Goal: Obtain resource: Download file/media

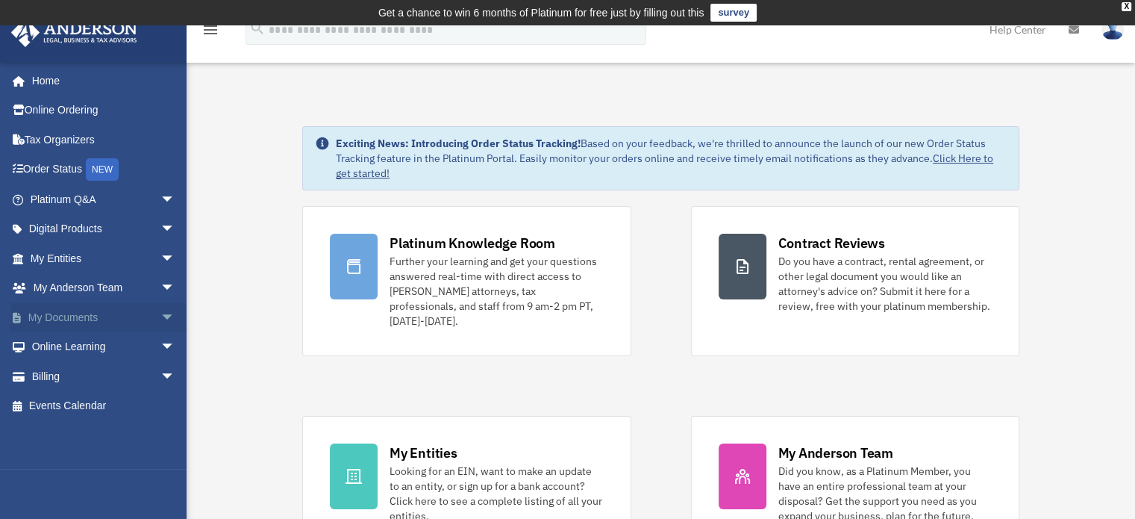
click at [160, 313] on span "arrow_drop_down" at bounding box center [175, 317] width 30 height 31
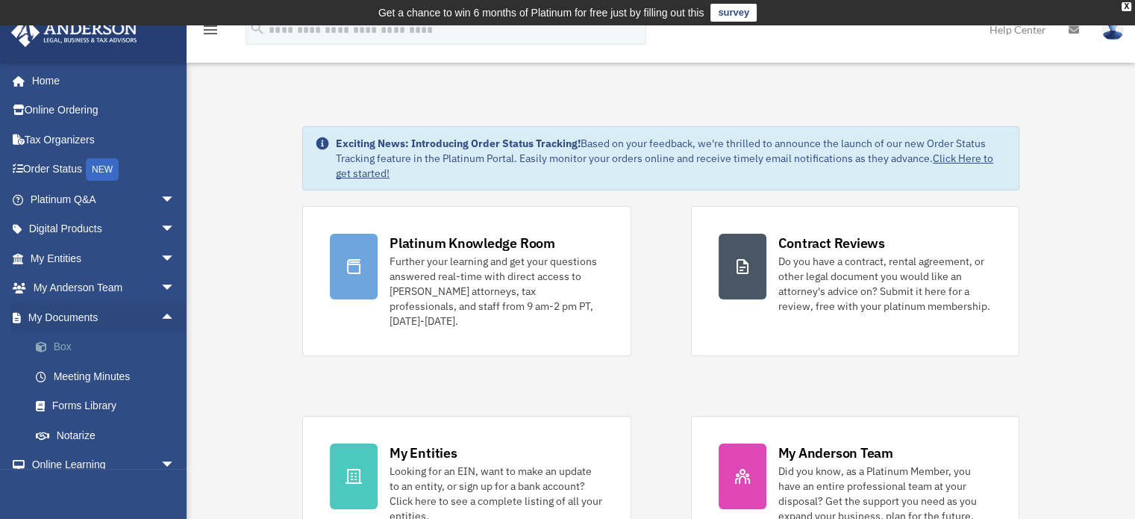
click at [78, 358] on link "Box" at bounding box center [109, 347] width 177 height 30
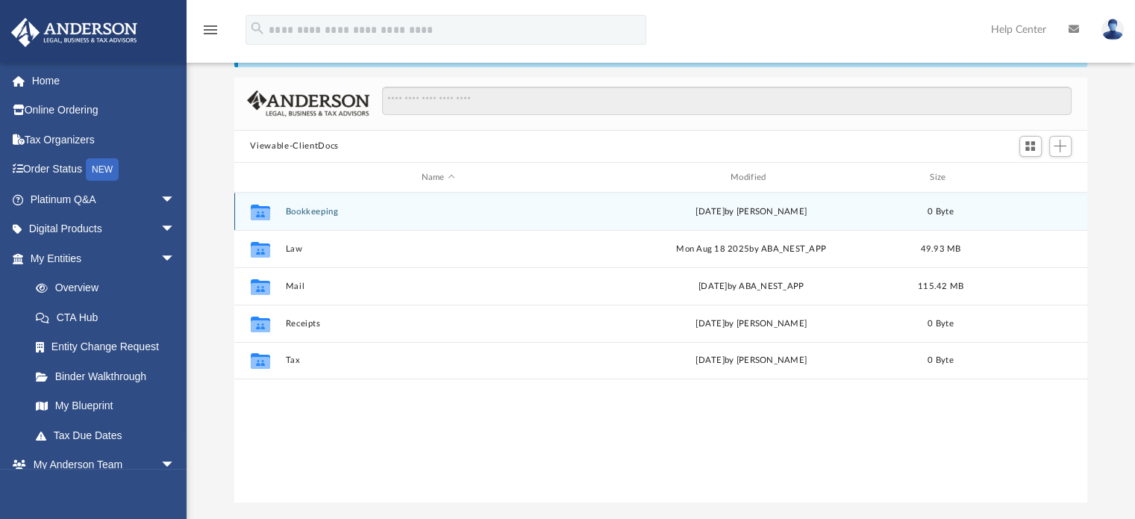
scroll to position [93, 0]
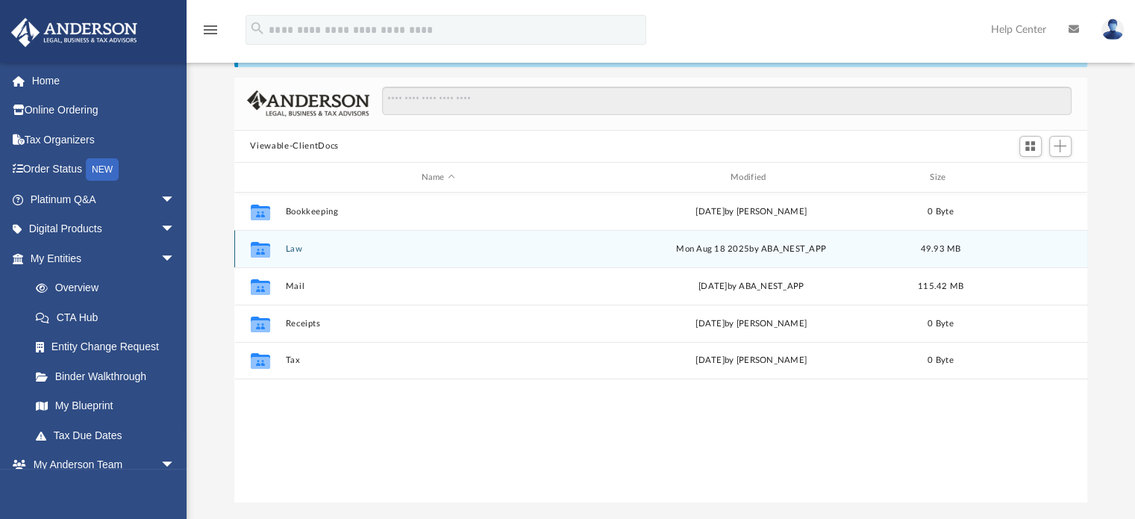
click at [297, 251] on button "Law" at bounding box center [438, 249] width 306 height 10
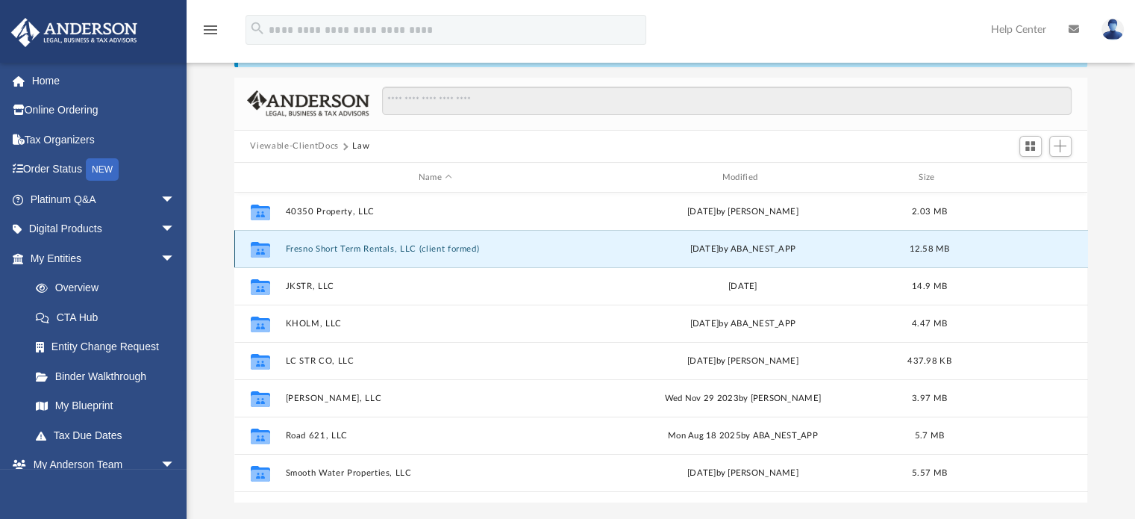
click at [345, 250] on button "Fresno Short Term Rentals, LLC (client formed)" at bounding box center [435, 249] width 301 height 10
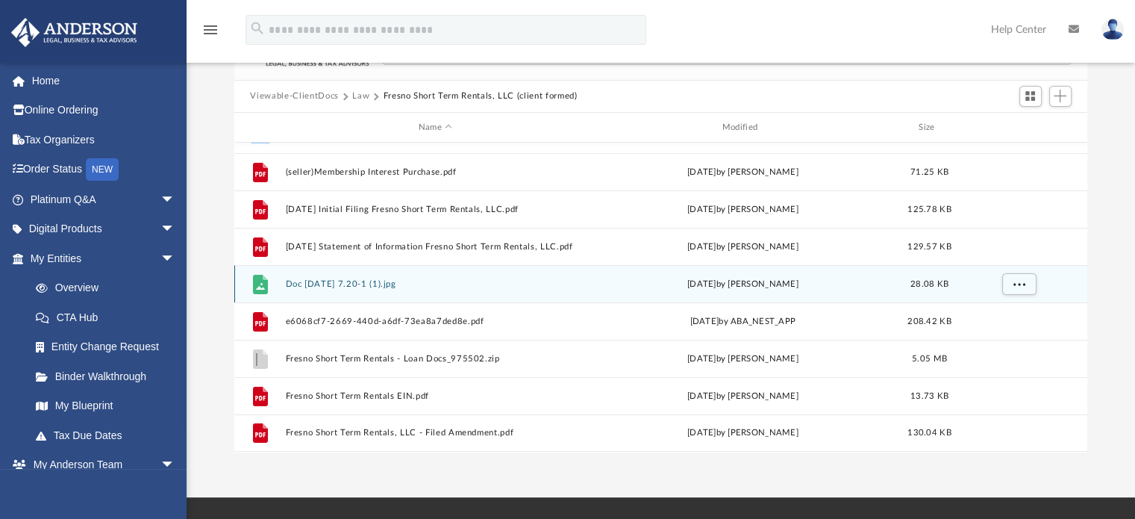
scroll to position [143, 0]
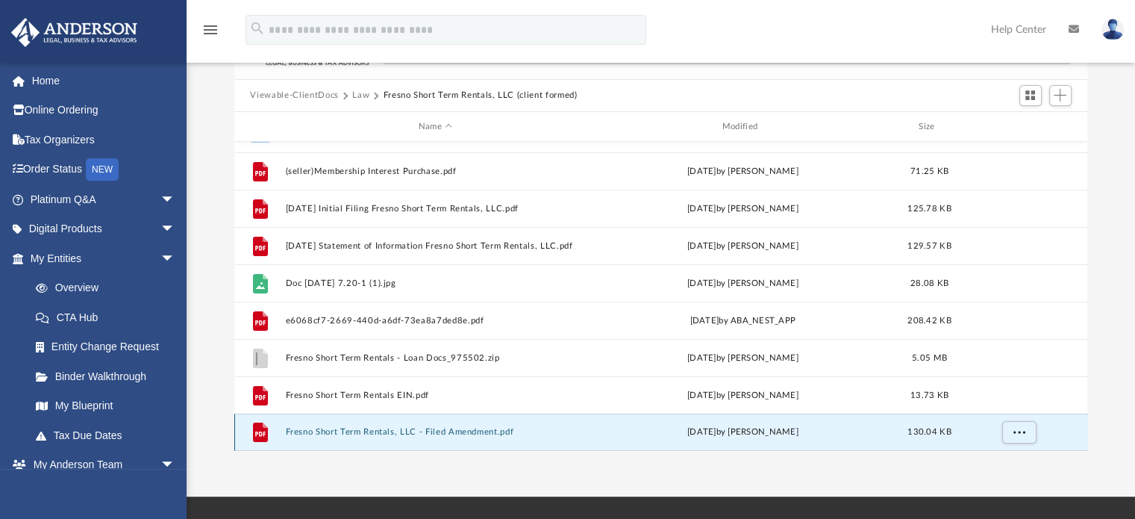
click at [457, 428] on button "Fresno Short Term Rentals, LLC - Filed Amendment.pdf" at bounding box center [435, 433] width 301 height 10
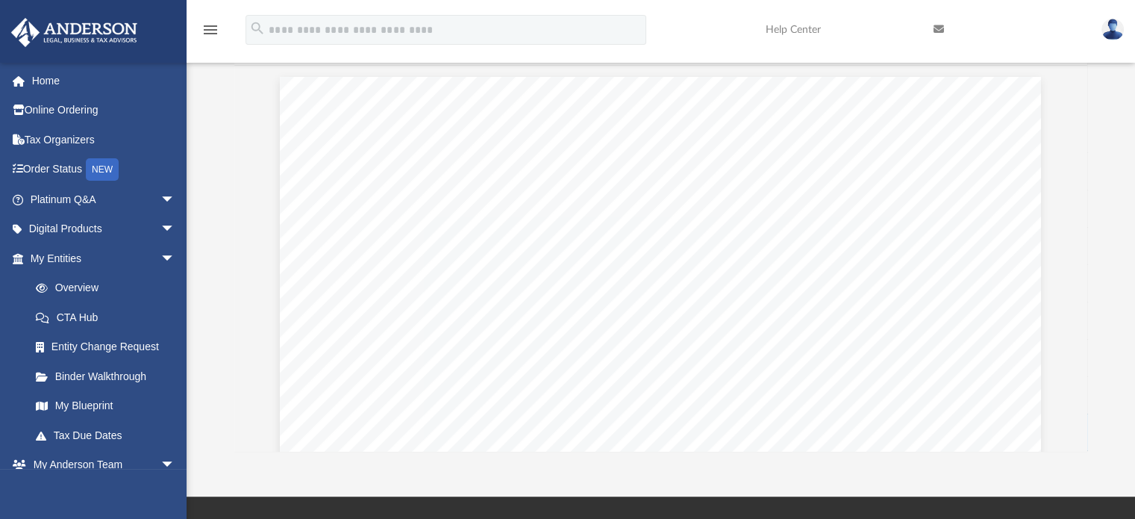
scroll to position [0, 0]
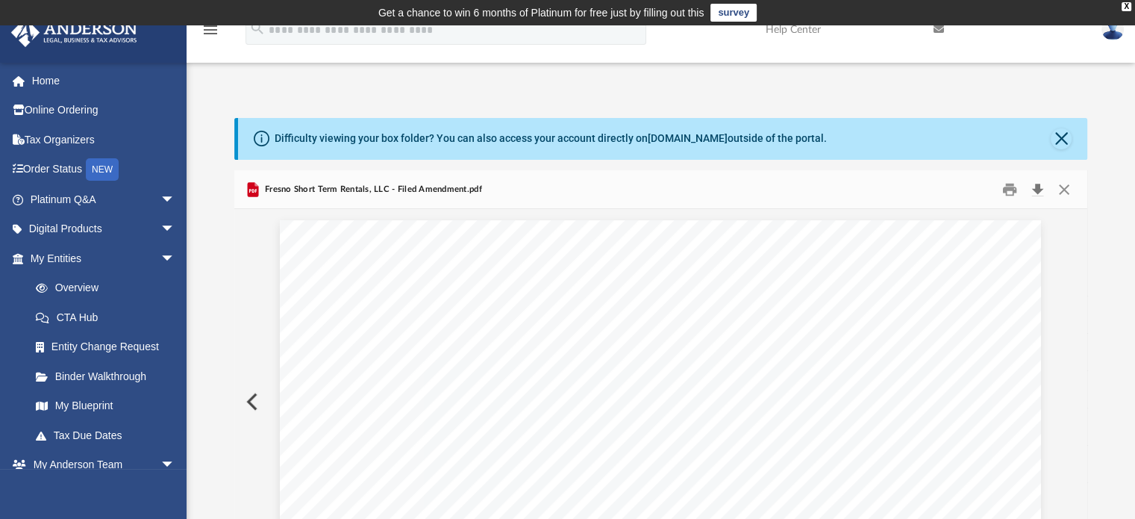
click at [1036, 189] on button "Download" at bounding box center [1037, 189] width 27 height 23
